Goal: Transaction & Acquisition: Purchase product/service

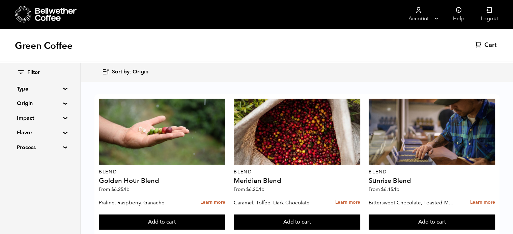
scroll to position [419, 0]
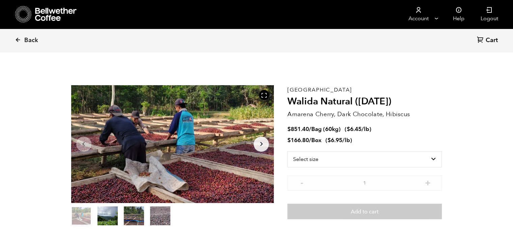
click at [327, 151] on div "East Java Walida Natural ([DATE]) Amarena Cherry, Dark Chocolate, Hibiscus $ 85…" at bounding box center [364, 156] width 154 height 142
click at [322, 157] on select "Select size Bag (60kg) (132 lbs) Box (24 lbs)" at bounding box center [364, 159] width 154 height 16
select select "bag-3"
click at [287, 151] on select "Select size Bag (60kg) (132 lbs) Box (24 lbs)" at bounding box center [364, 159] width 154 height 16
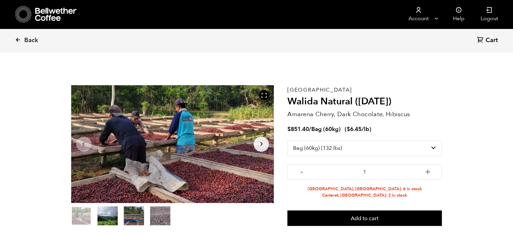
click at [456, 178] on section "Item 1 of 4 Arrow Left Arrow Right item 0 item 1 item 2 item 3 Item 1 of 4 East…" at bounding box center [256, 155] width 404 height 185
click at [37, 39] on span "Back" at bounding box center [31, 40] width 14 height 8
